Goal: Transaction & Acquisition: Purchase product/service

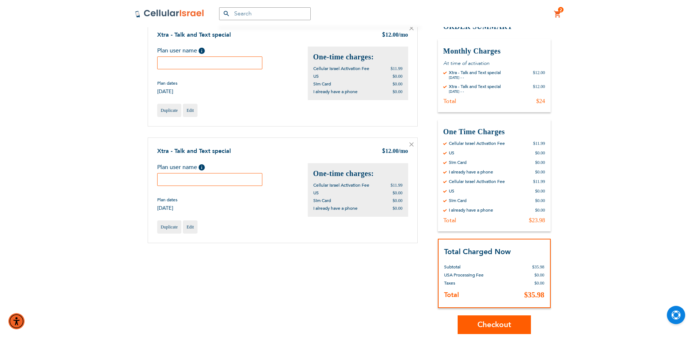
scroll to position [73, 0]
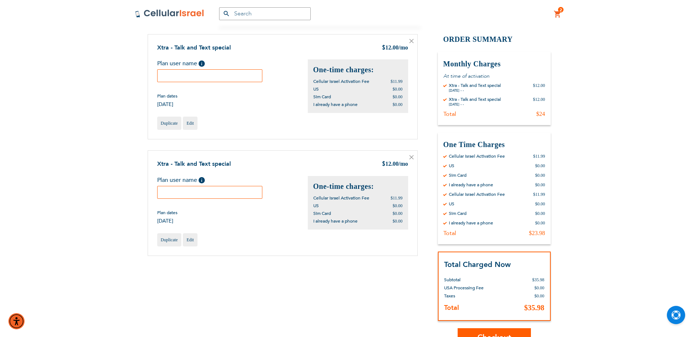
click at [187, 74] on input "text" at bounding box center [210, 75] width 106 height 13
type input "avi"
click at [226, 192] on input "text" at bounding box center [210, 192] width 106 height 13
type input "i"
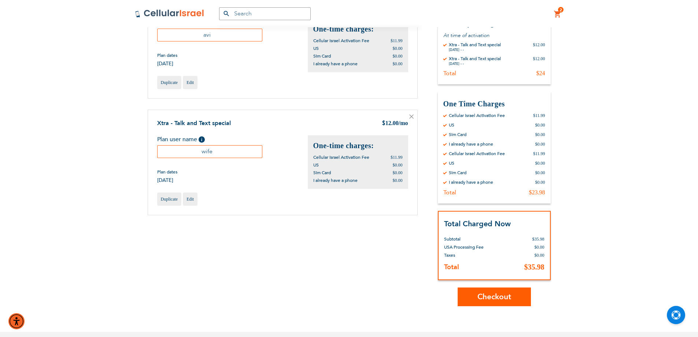
scroll to position [162, 0]
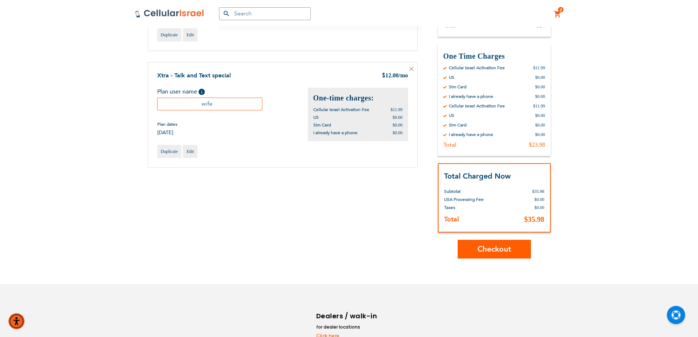
type input "wife"
click at [507, 253] on span "Checkout" at bounding box center [494, 249] width 34 height 11
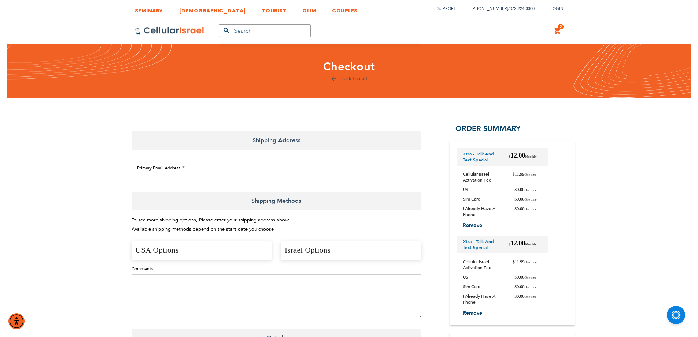
select select "US"
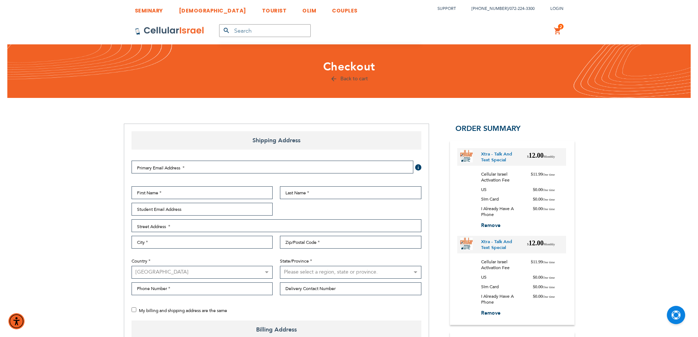
checkbox input "true"
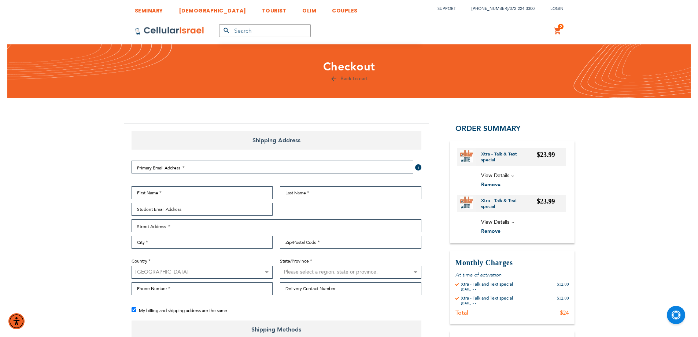
click at [153, 25] on link at bounding box center [170, 30] width 70 height 27
